Goal: Transaction & Acquisition: Subscribe to service/newsletter

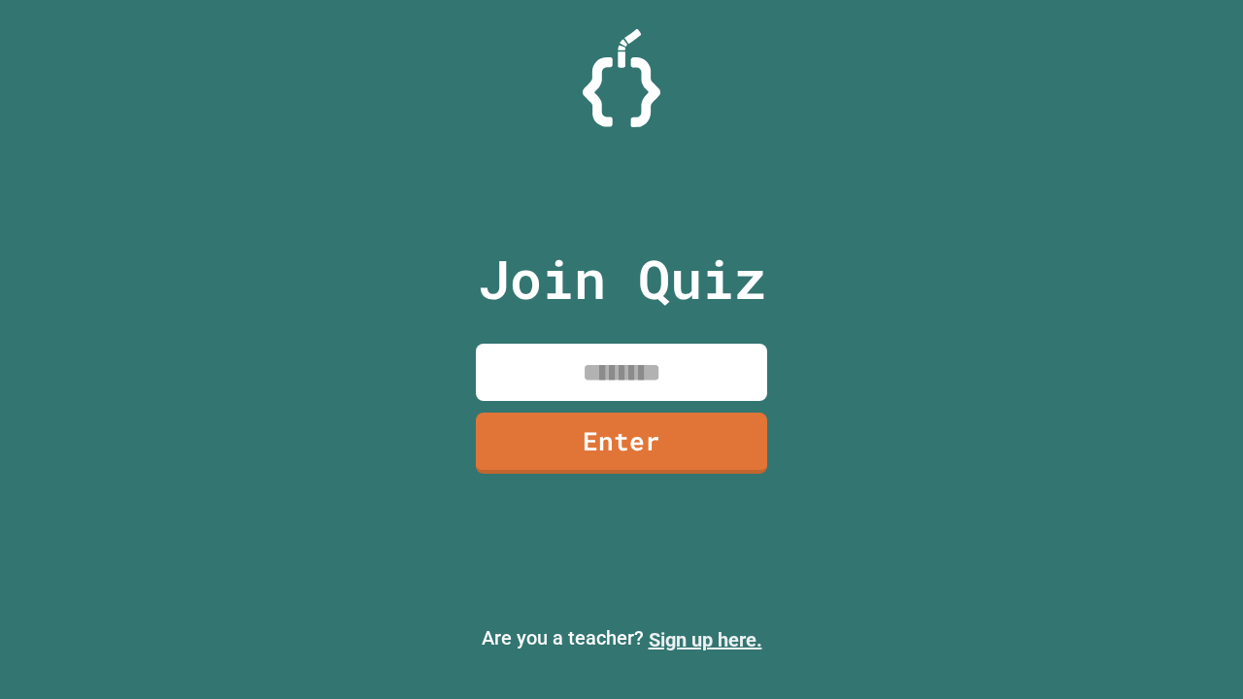
click at [705, 640] on link "Sign up here." at bounding box center [706, 639] width 114 height 23
